Goal: Check status: Check status

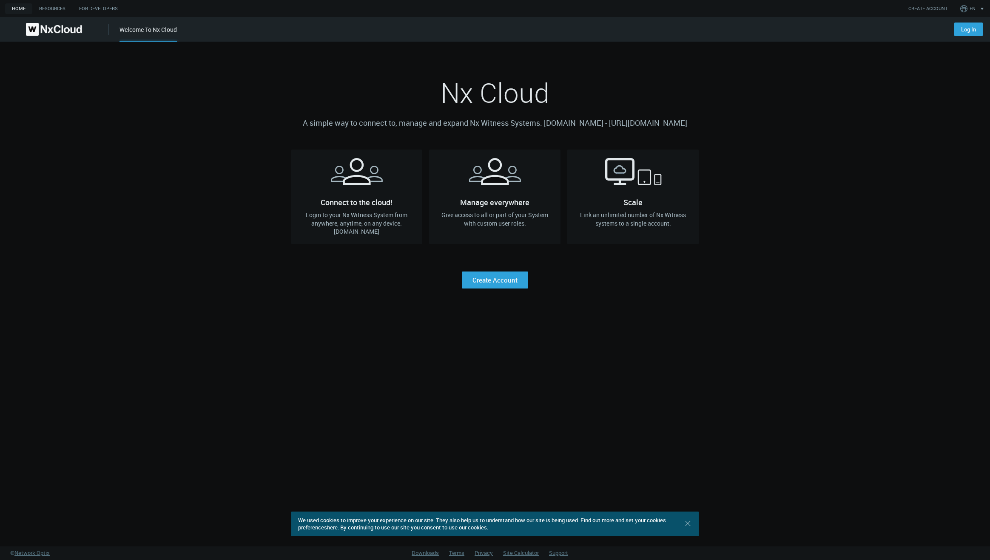
click at [968, 21] on div "Log In" at bounding box center [966, 26] width 45 height 19
click at [968, 29] on link "Log In" at bounding box center [968, 30] width 28 height 14
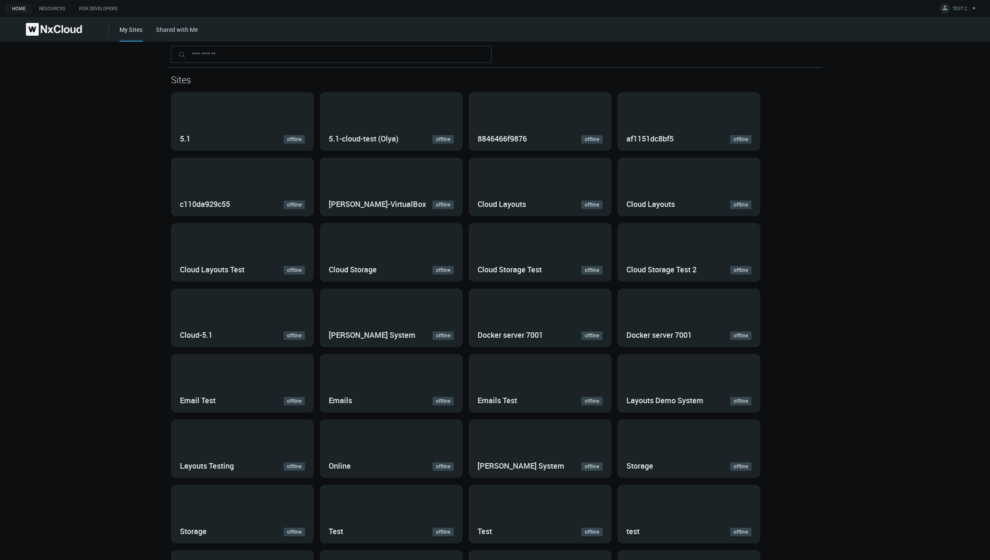
click at [160, 26] on link "Shared with Me" at bounding box center [177, 30] width 42 height 8
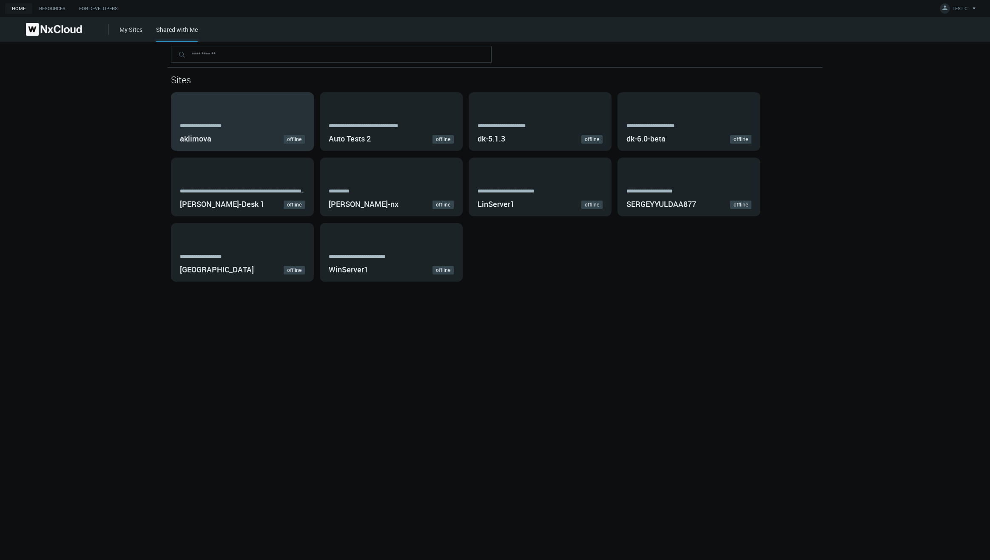
click at [229, 140] on div "aklimova offline" at bounding box center [242, 137] width 125 height 15
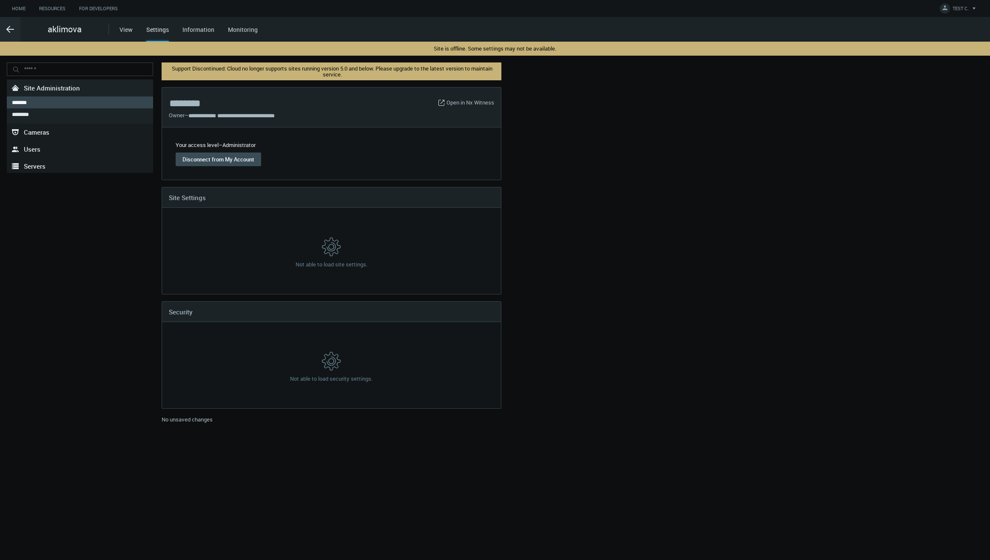
click at [190, 32] on link "Information" at bounding box center [198, 30] width 32 height 8
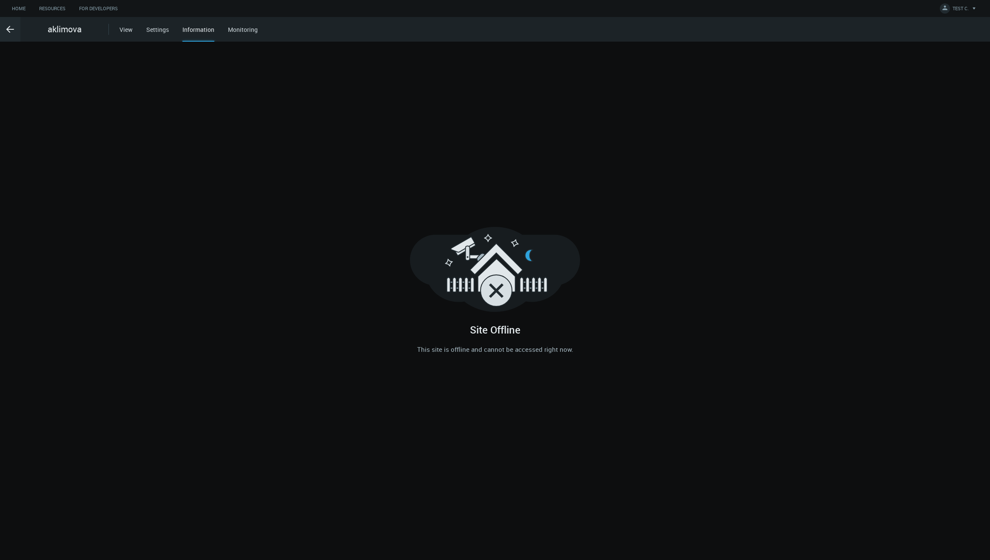
click at [247, 28] on link "Monitoring" at bounding box center [243, 30] width 30 height 8
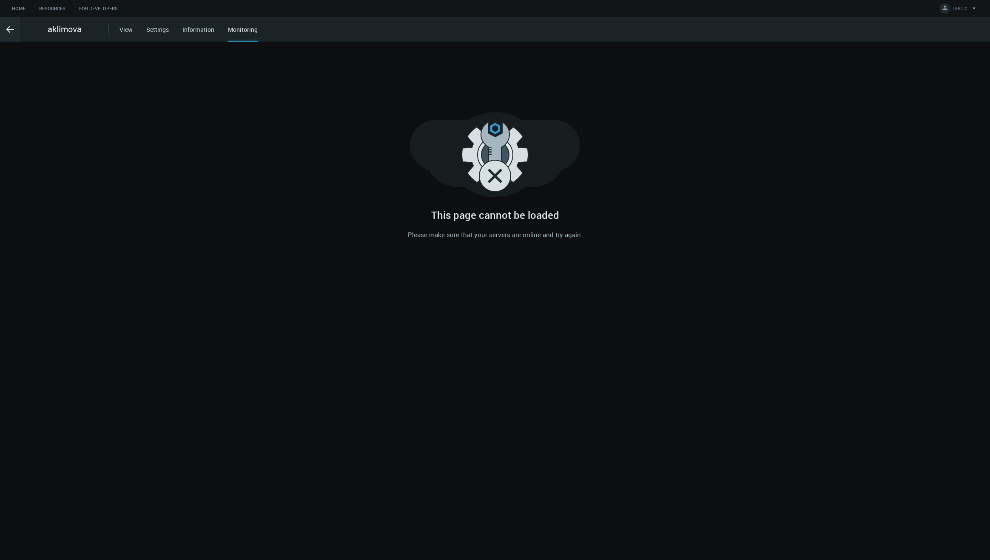
click at [127, 28] on link "View" at bounding box center [125, 30] width 13 height 8
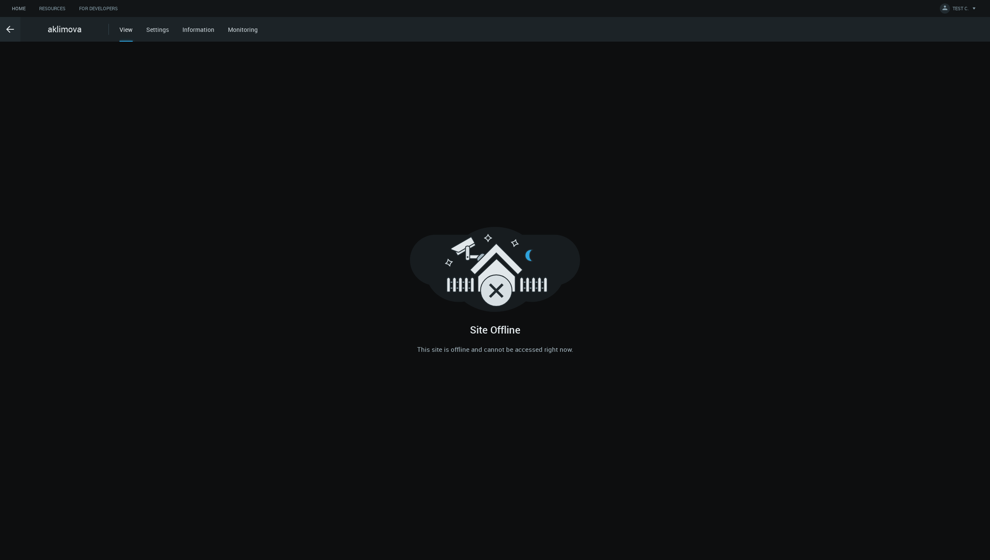
click at [23, 6] on link "Home" at bounding box center [18, 8] width 27 height 11
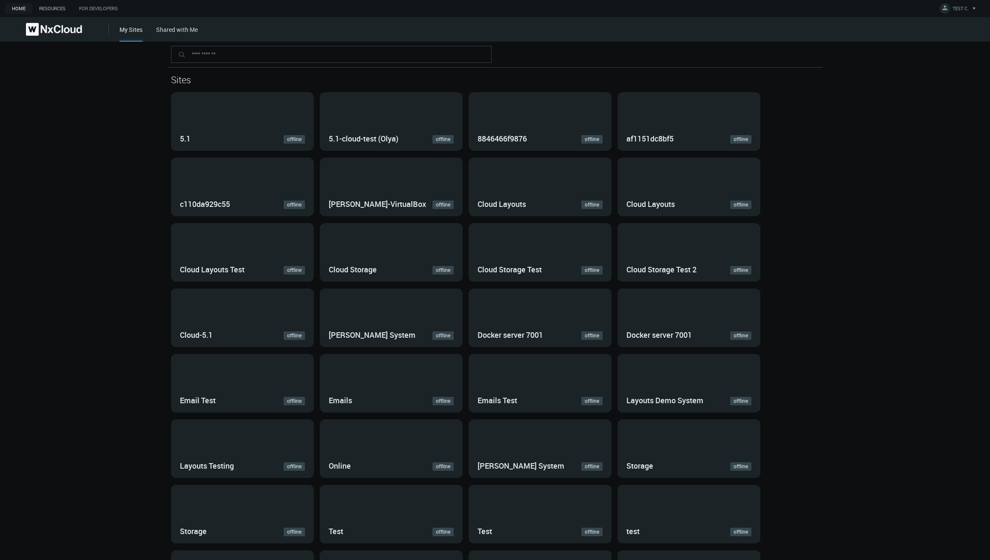
click at [46, 9] on link "Resources" at bounding box center [52, 8] width 40 height 11
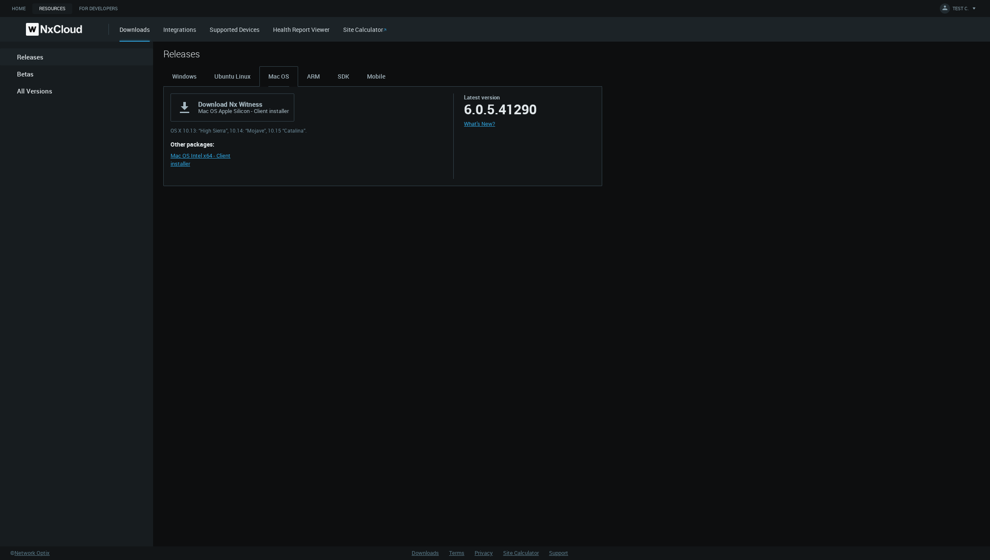
click at [167, 29] on link "Integrations" at bounding box center [179, 30] width 33 height 8
